Goal: Check status: Check status

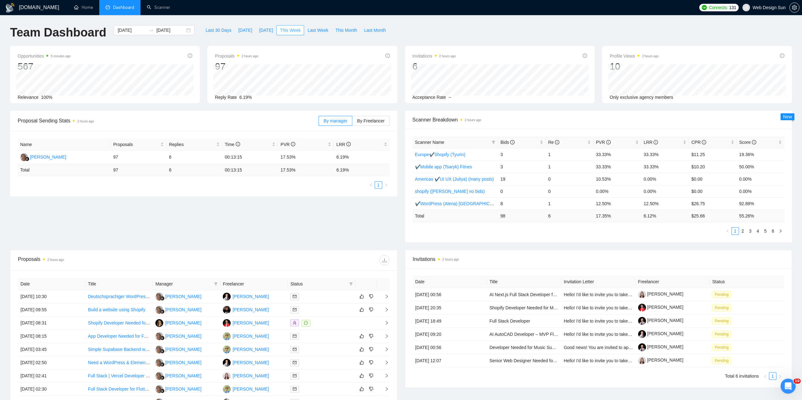
click at [290, 30] on span "This Week" at bounding box center [290, 30] width 21 height 7
click at [121, 9] on span "Dashboard" at bounding box center [123, 7] width 21 height 5
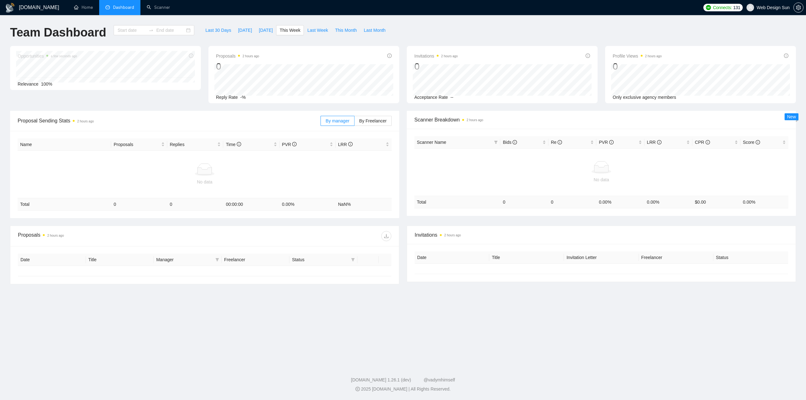
type input "[DATE]"
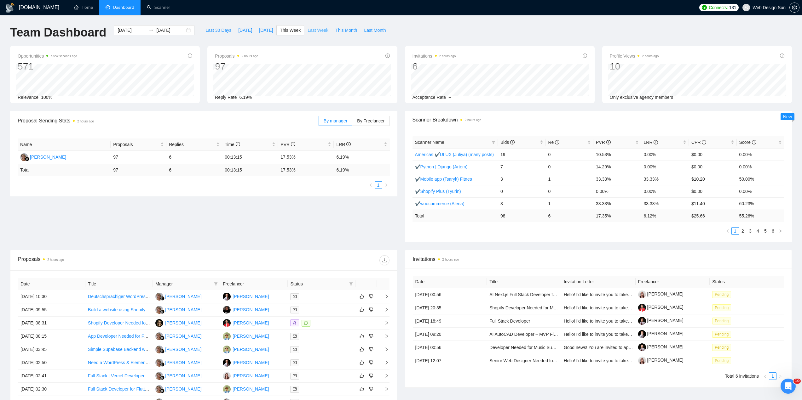
click at [317, 32] on span "Last Week" at bounding box center [317, 30] width 21 height 7
type input "2025-09-08"
type input "2025-09-14"
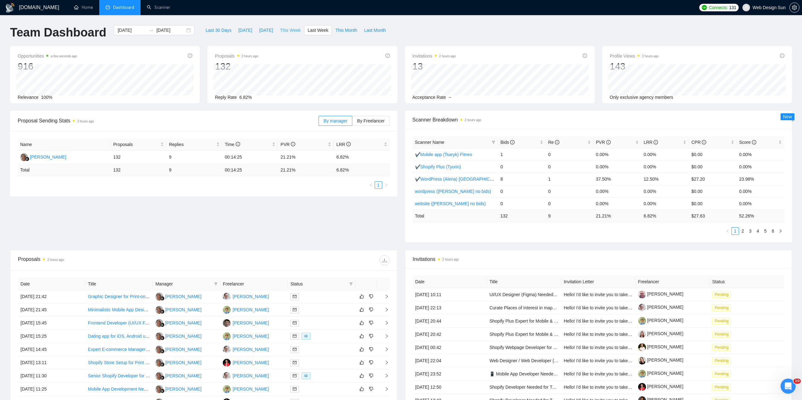
click at [291, 30] on span "This Week" at bounding box center [290, 30] width 21 height 7
type input "[DATE]"
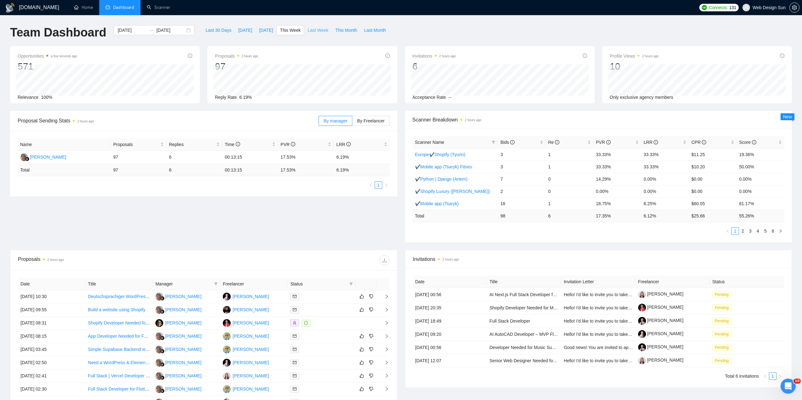
click at [310, 31] on span "Last Week" at bounding box center [317, 30] width 21 height 7
type input "2025-09-08"
type input "2025-09-14"
